Goal: Navigation & Orientation: Find specific page/section

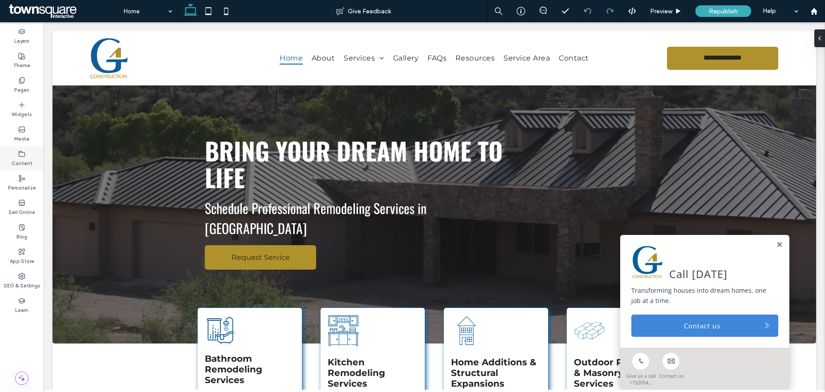
click at [20, 155] on icon at bounding box center [21, 153] width 7 height 7
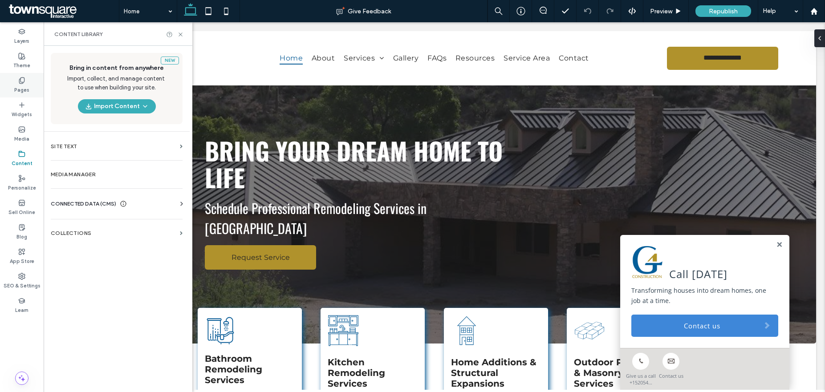
click at [23, 87] on label "Pages" at bounding box center [21, 89] width 15 height 10
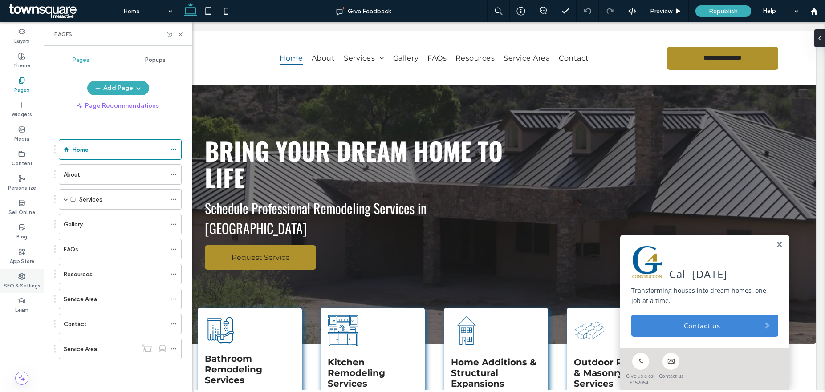
click at [23, 274] on use at bounding box center [22, 276] width 6 height 6
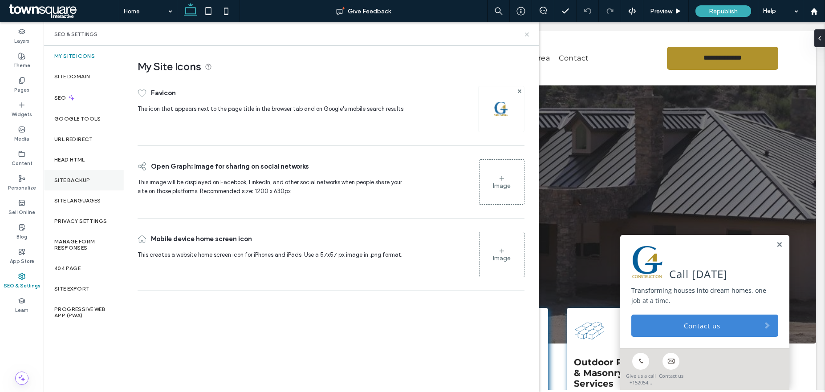
click at [88, 178] on label "Site Backup" at bounding box center [72, 180] width 36 height 6
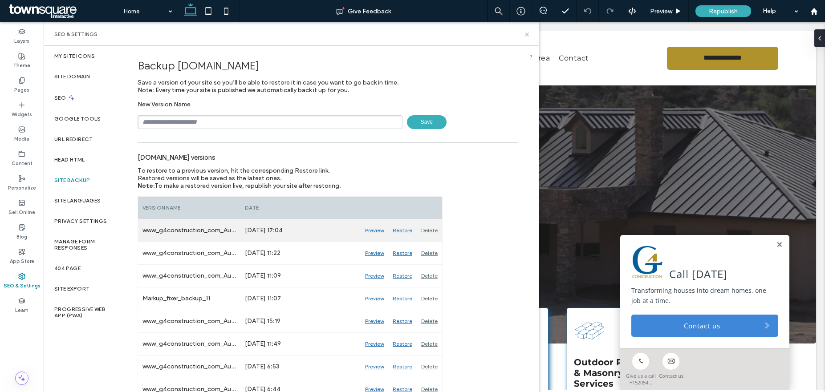
click at [375, 231] on div "Preview" at bounding box center [375, 230] width 28 height 22
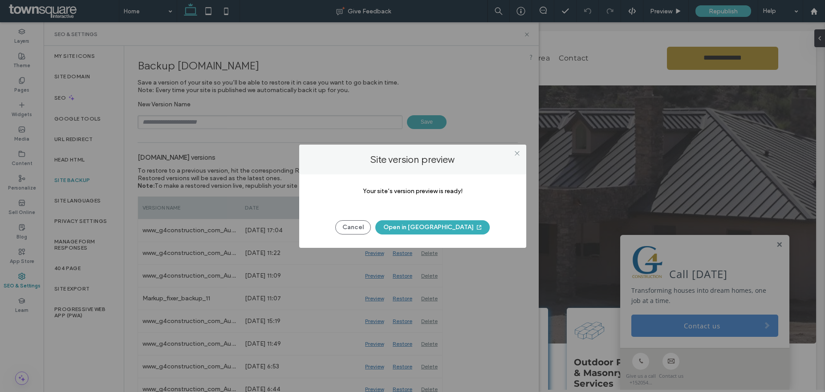
click at [440, 232] on button "Open in New Tab" at bounding box center [432, 227] width 114 height 14
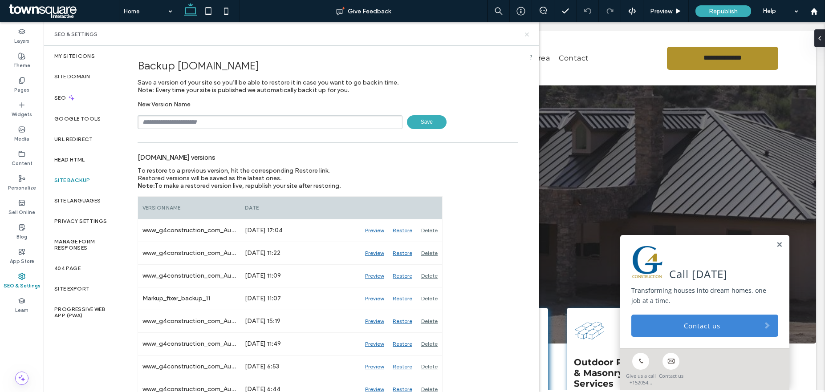
click at [527, 35] on icon at bounding box center [527, 34] width 7 height 7
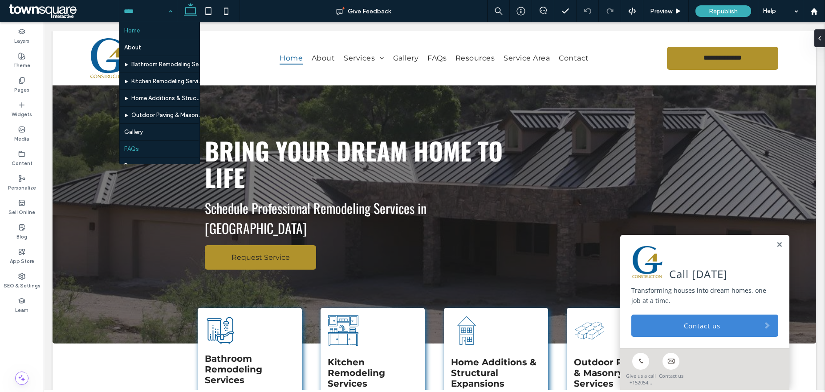
scroll to position [60, 0]
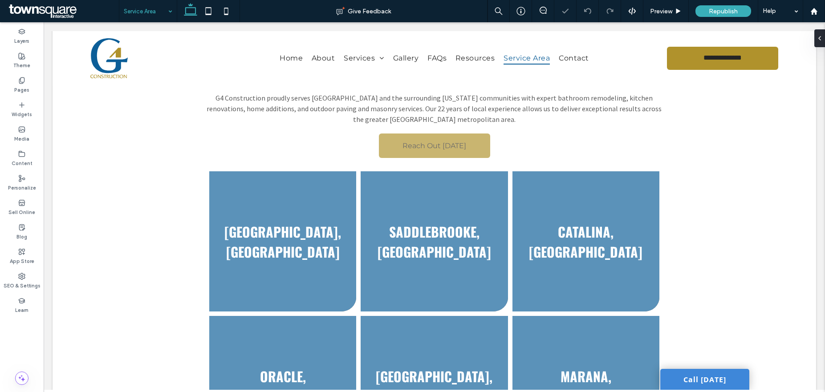
scroll to position [67, 0]
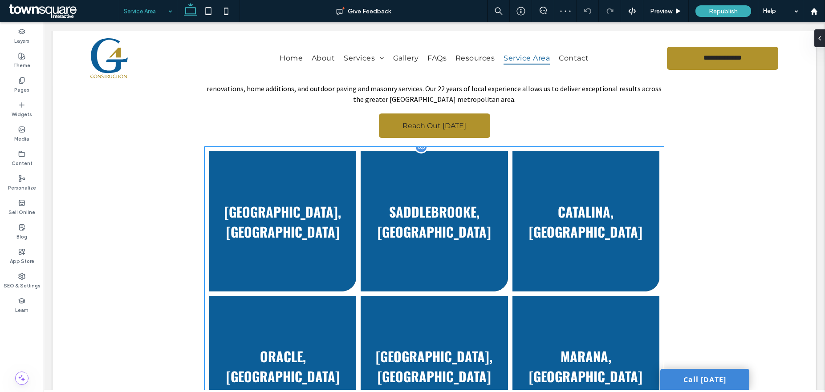
click at [257, 190] on link at bounding box center [282, 221] width 147 height 140
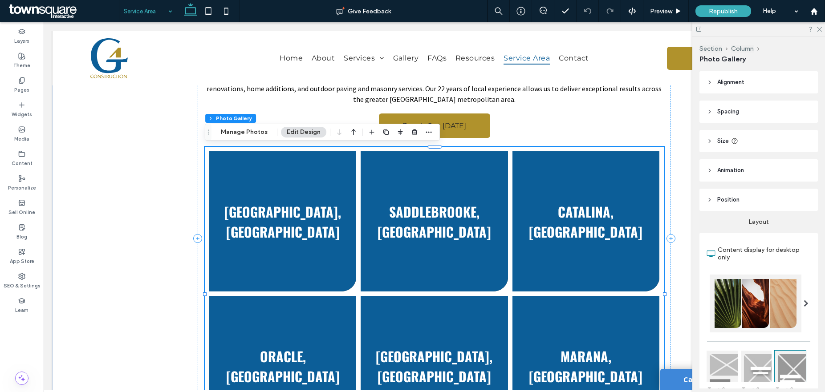
click at [168, 9] on div "Service Area" at bounding box center [147, 11] width 57 height 22
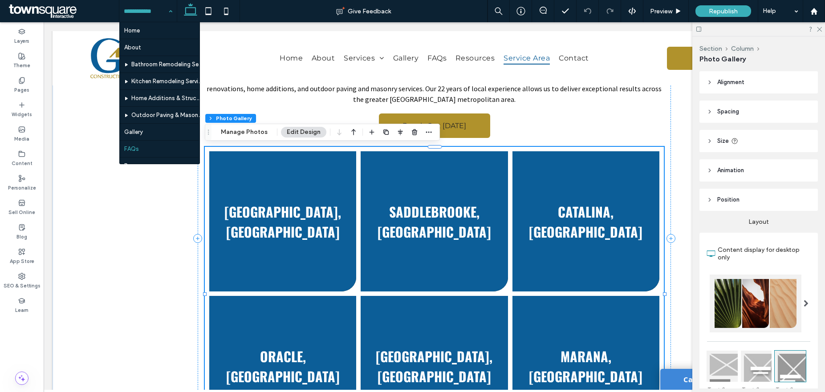
scroll to position [60, 0]
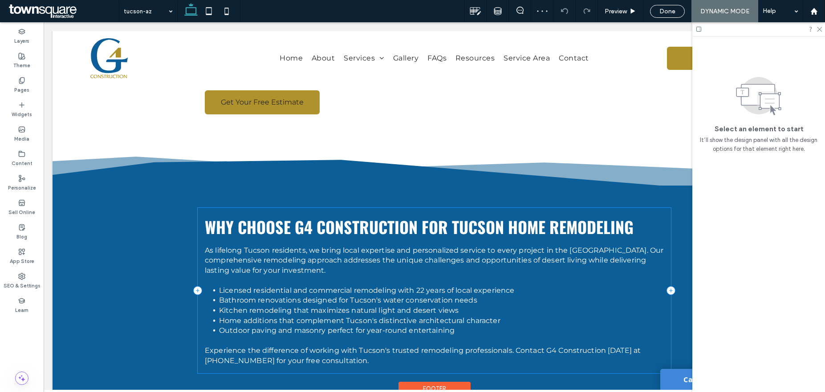
scroll to position [281, 0]
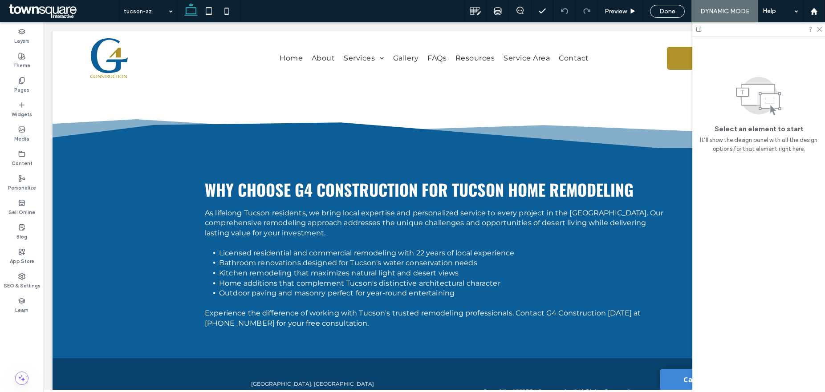
click at [699, 29] on icon at bounding box center [698, 29] width 7 height 7
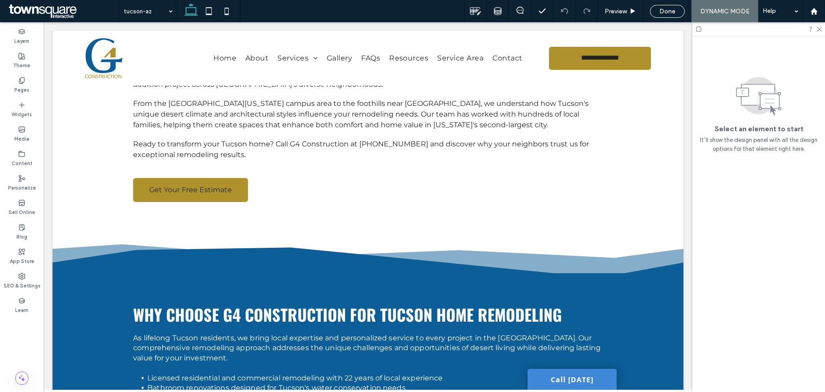
scroll to position [0, 0]
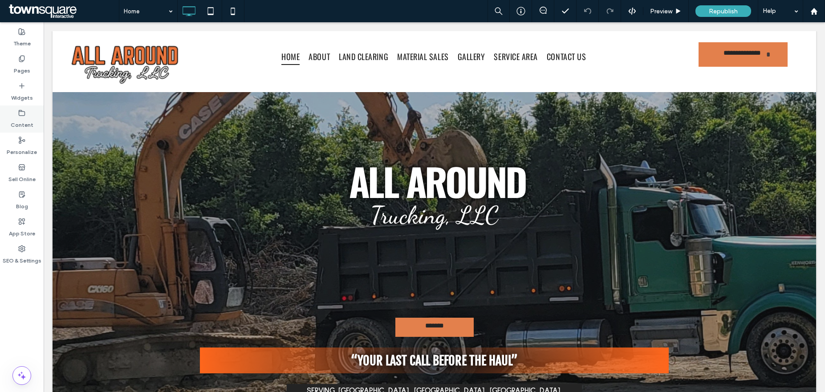
click at [21, 115] on use at bounding box center [22, 112] width 6 height 5
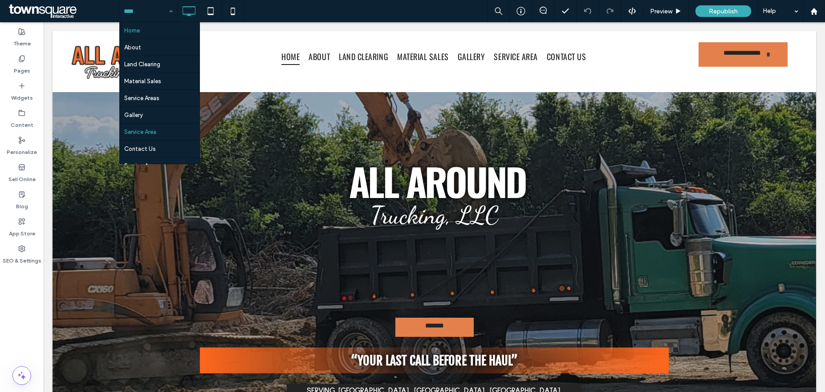
scroll to position [9, 0]
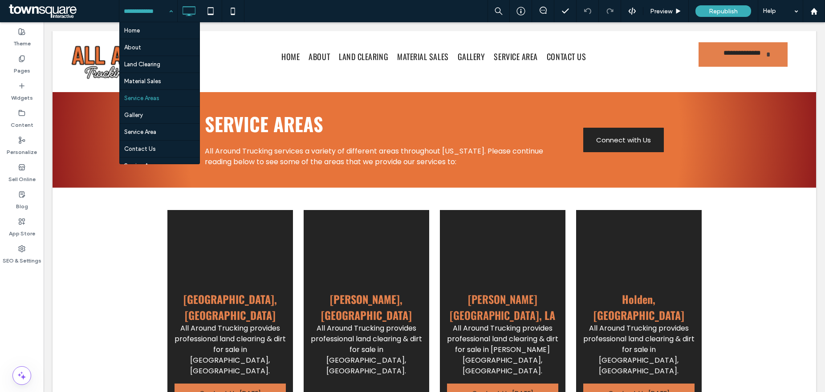
click at [158, 11] on input at bounding box center [146, 11] width 45 height 22
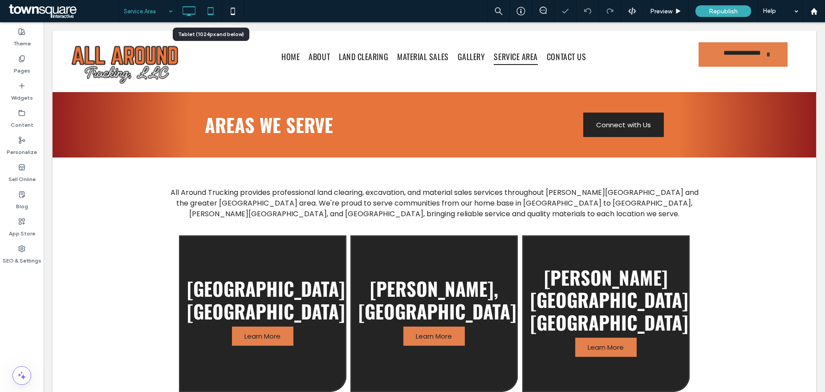
click at [212, 14] on use at bounding box center [211, 11] width 6 height 8
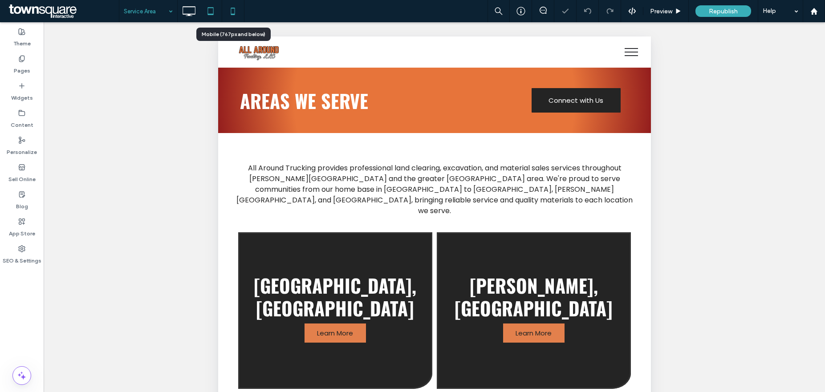
click at [230, 16] on icon at bounding box center [233, 11] width 18 height 18
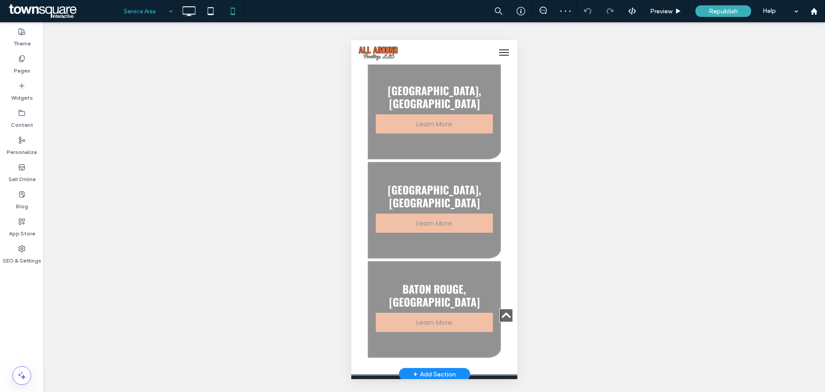
scroll to position [721, 0]
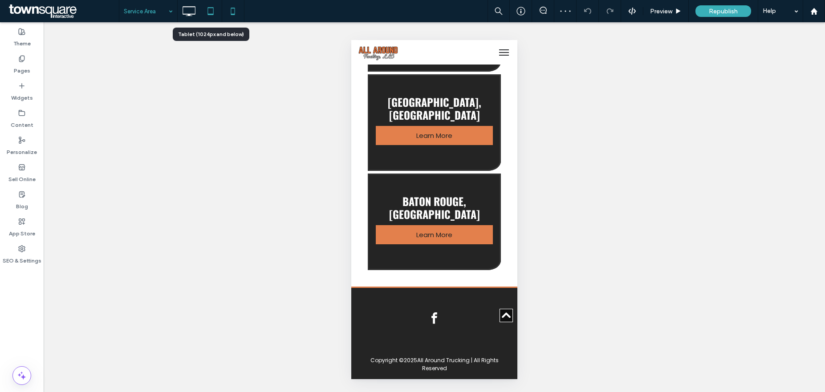
click at [214, 11] on icon at bounding box center [211, 11] width 18 height 18
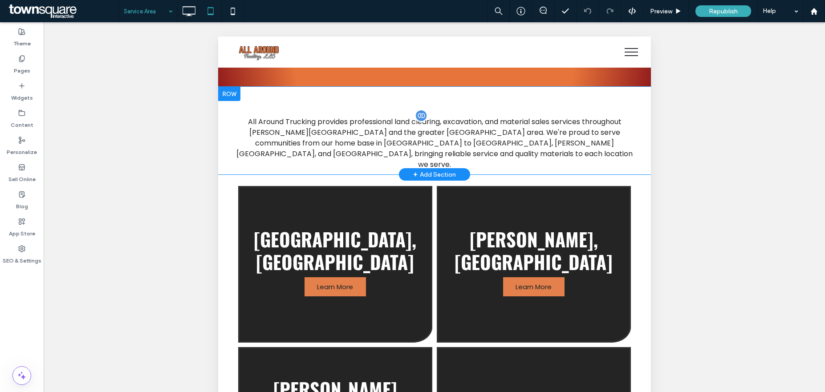
scroll to position [0, 0]
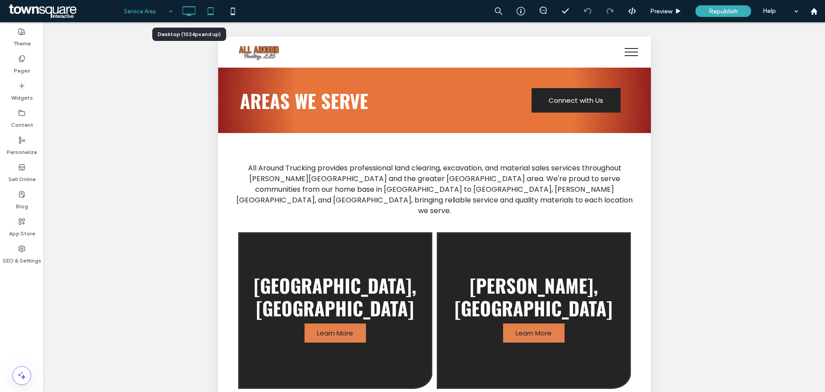
click at [188, 8] on icon at bounding box center [189, 11] width 18 height 18
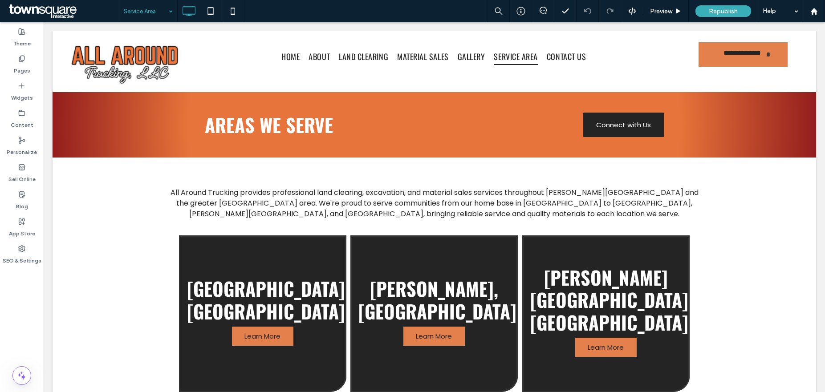
click at [171, 12] on div "Service Area" at bounding box center [148, 11] width 58 height 22
click at [24, 247] on use at bounding box center [22, 249] width 6 height 6
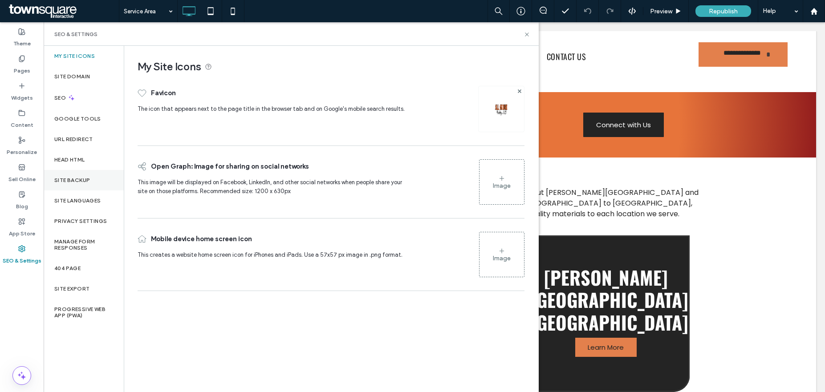
click at [80, 177] on label "Site Backup" at bounding box center [72, 180] width 36 height 6
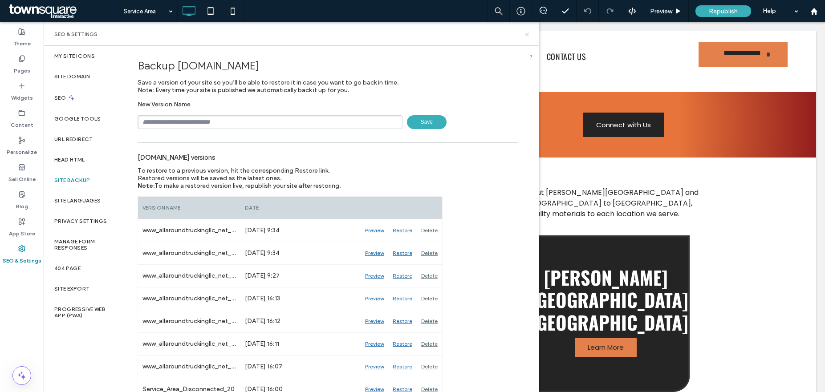
click at [528, 36] on icon at bounding box center [527, 34] width 7 height 7
